Goal: Transaction & Acquisition: Subscribe to service/newsletter

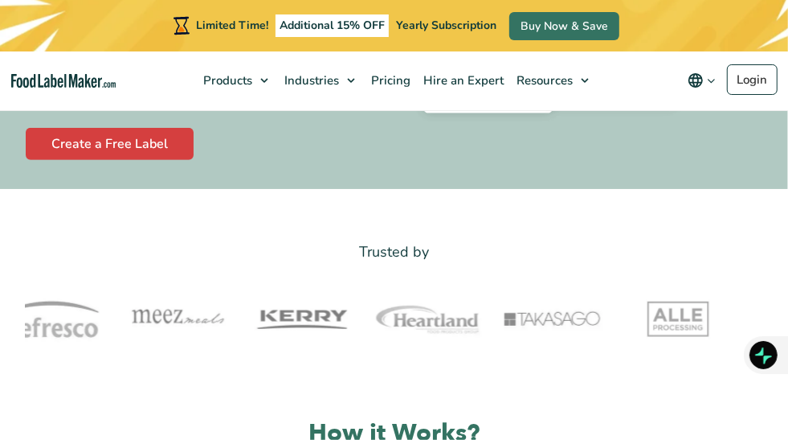
scroll to position [321, 0]
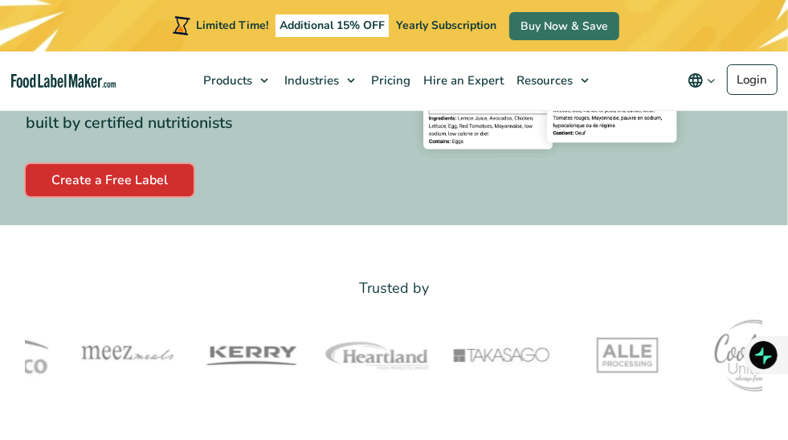
click at [100, 196] on link "Create a Free Label" at bounding box center [110, 180] width 168 height 32
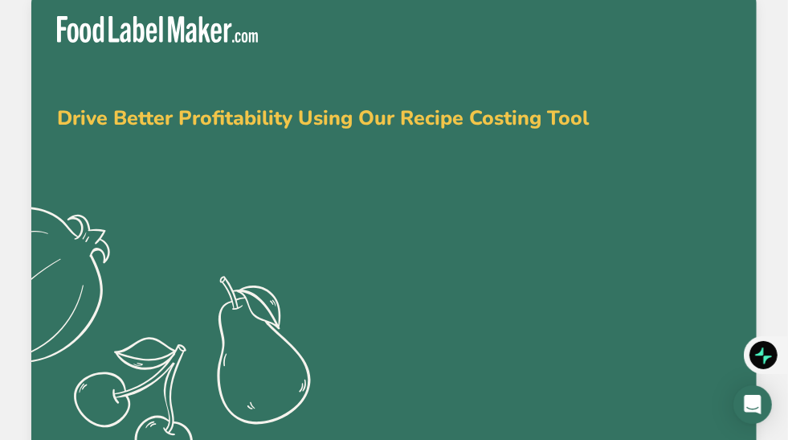
click at [588, 61] on div "Drive Better Profitability Using Our Recipe Costing Tool .a{fill:#f5f3ed;}" at bounding box center [394, 222] width 726 height 465
